Goal: Navigation & Orientation: Go to known website

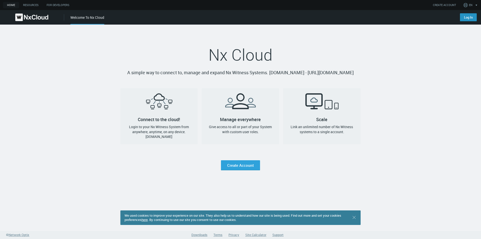
drag, startPoint x: 468, startPoint y: 21, endPoint x: 464, endPoint y: 20, distance: 4.6
click at [468, 20] on link "Log In" at bounding box center [468, 17] width 17 height 8
